Goal: Task Accomplishment & Management: Manage account settings

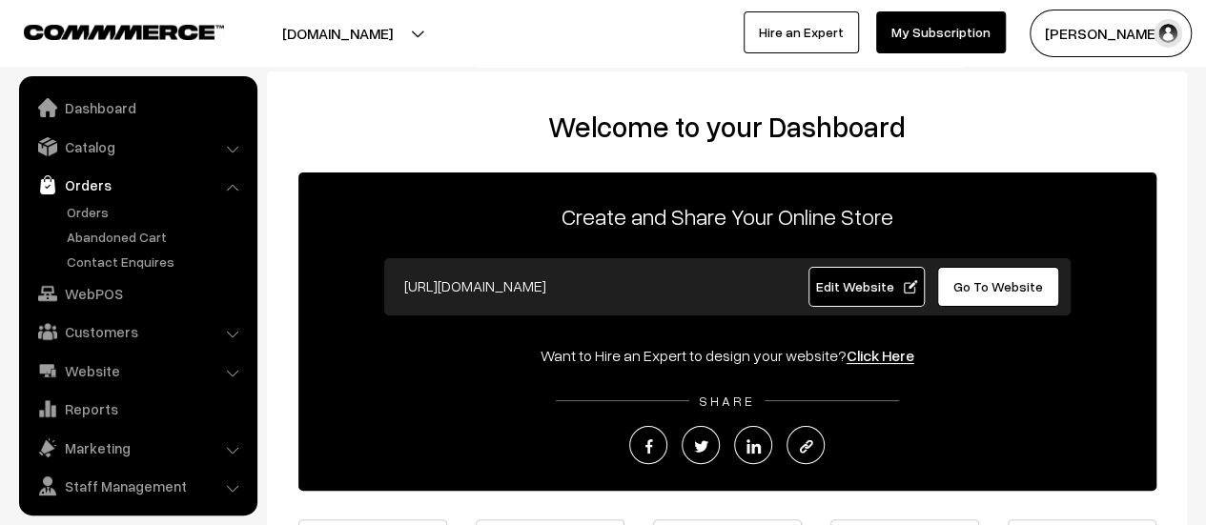
click at [82, 209] on link "Orders" at bounding box center [156, 212] width 189 height 20
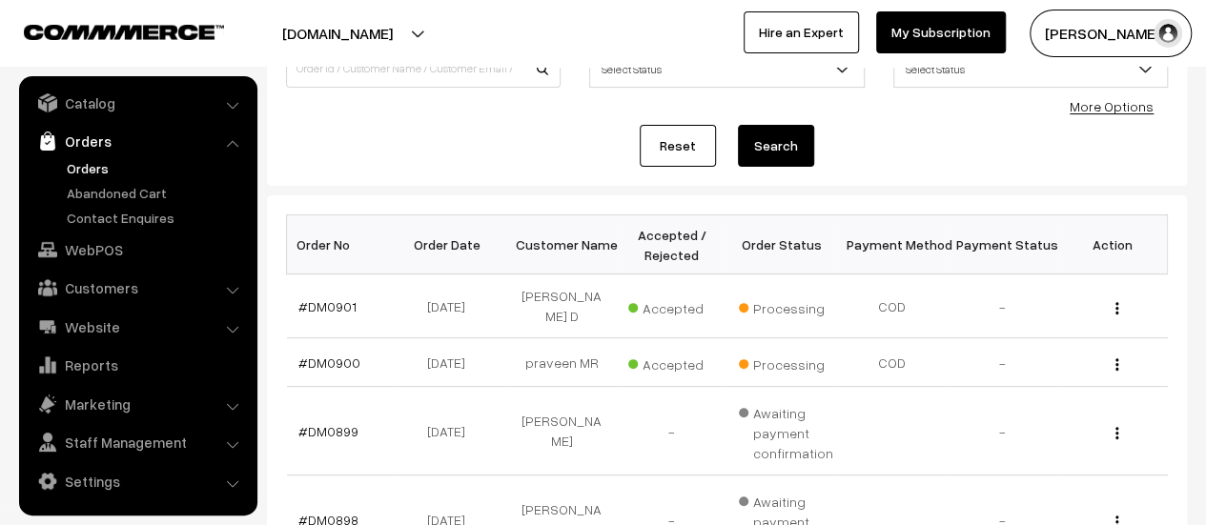
scroll to position [260, 0]
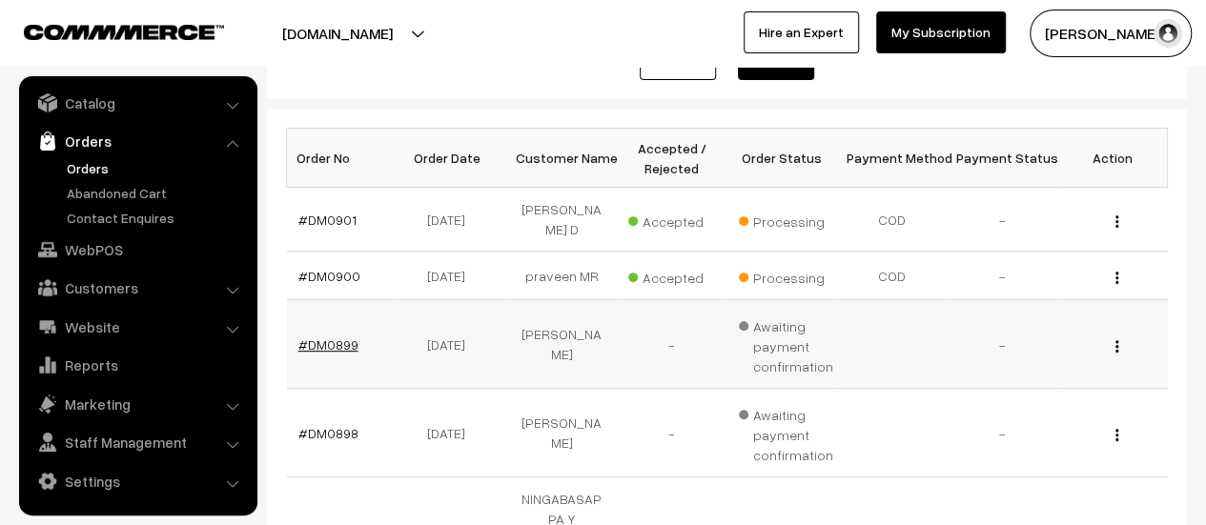
click at [334, 337] on link "#DM0899" at bounding box center [328, 345] width 60 height 16
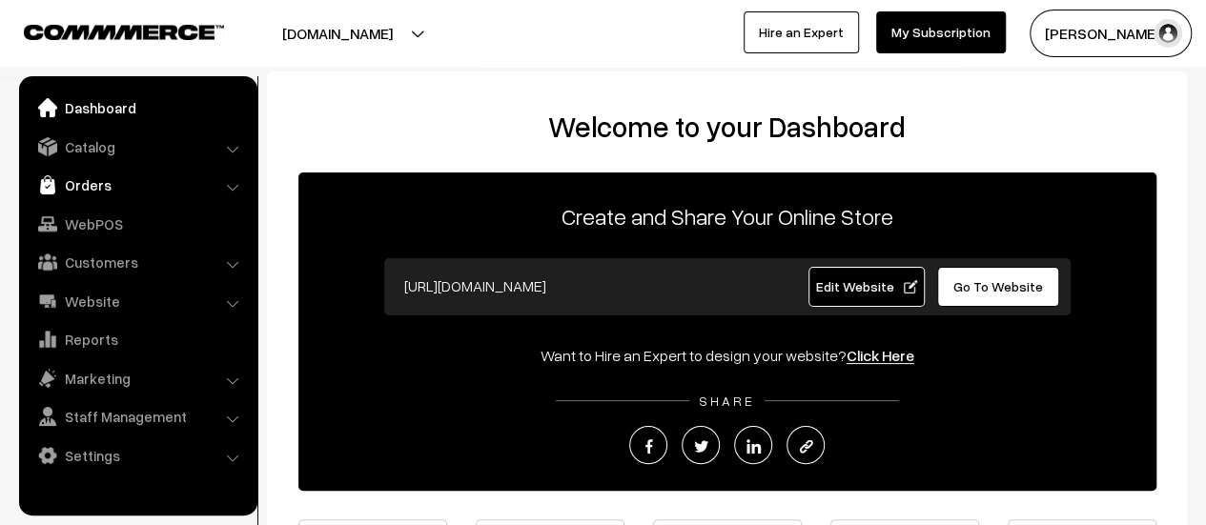
click at [83, 182] on link "Orders" at bounding box center [137, 185] width 227 height 34
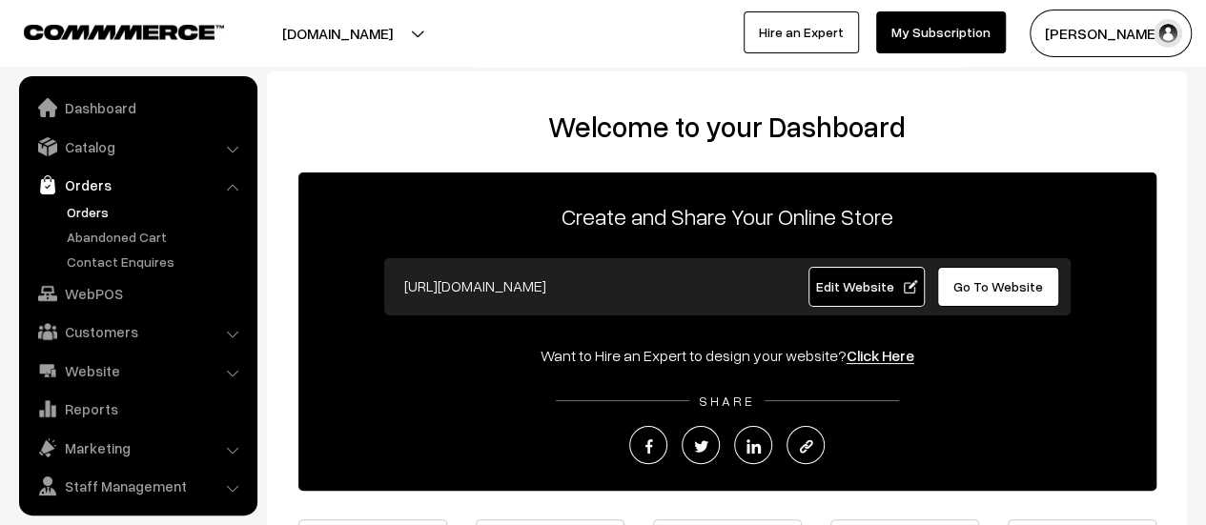
click at [83, 205] on link "Orders" at bounding box center [156, 212] width 189 height 20
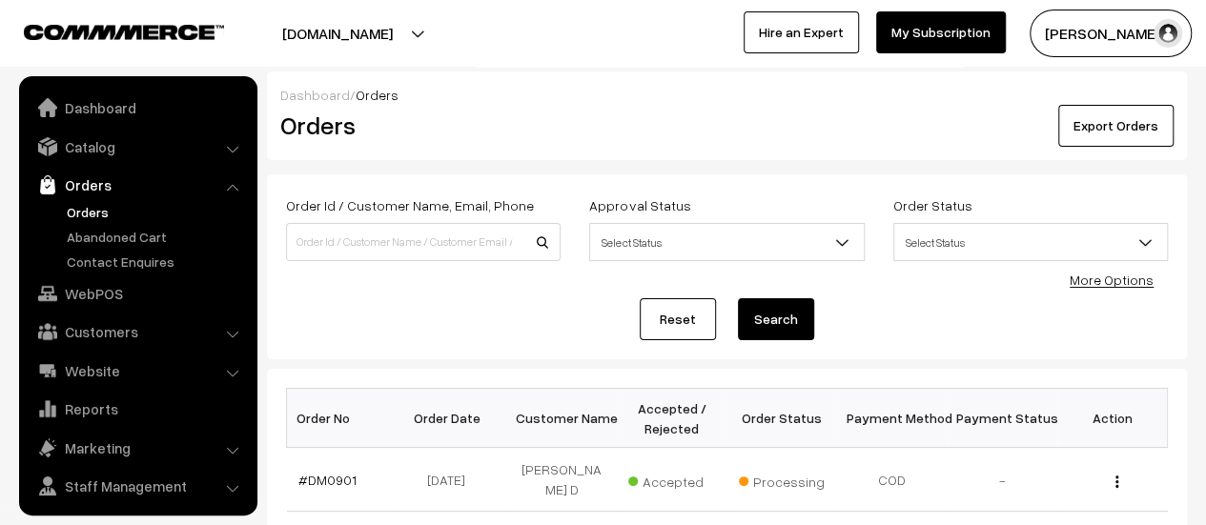
scroll to position [44, 0]
